Goal: Task Accomplishment & Management: Manage account settings

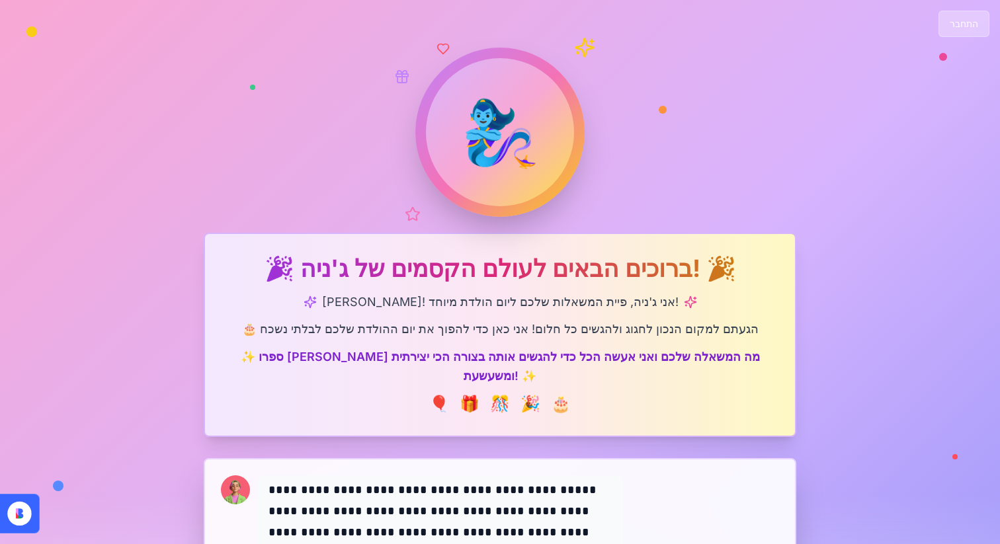
click at [963, 24] on button "התחבר" at bounding box center [963, 24] width 51 height 26
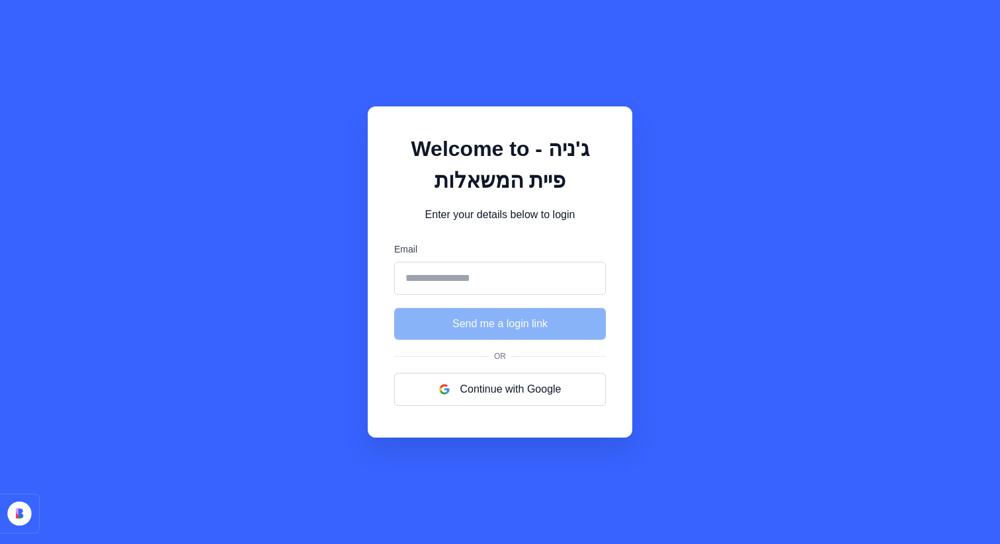
click at [460, 286] on input "Email" at bounding box center [500, 278] width 212 height 33
click at [421, 396] on button "Continue with Google" at bounding box center [500, 389] width 212 height 33
